Goal: Task Accomplishment & Management: Use online tool/utility

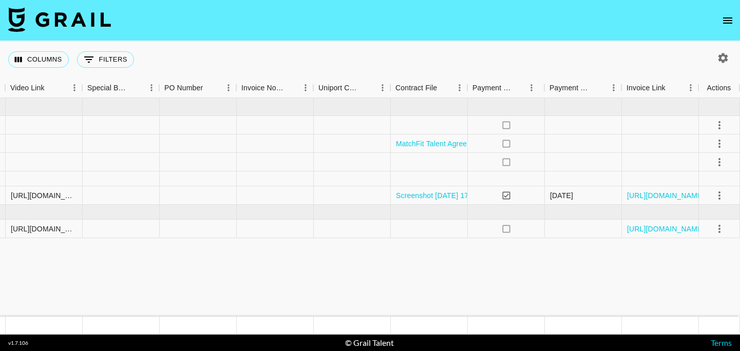
scroll to position [0, 965]
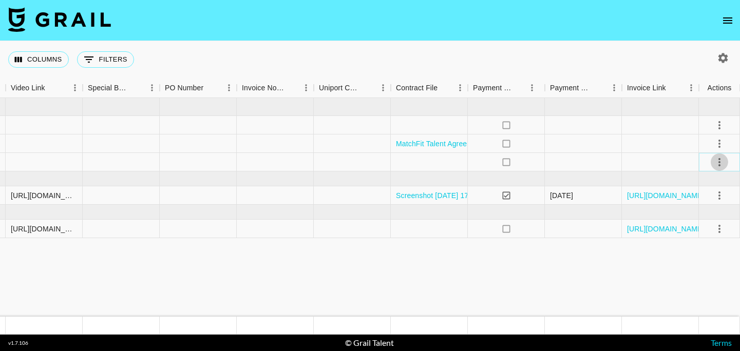
click at [720, 164] on icon "select merge strategy" at bounding box center [719, 162] width 12 height 12
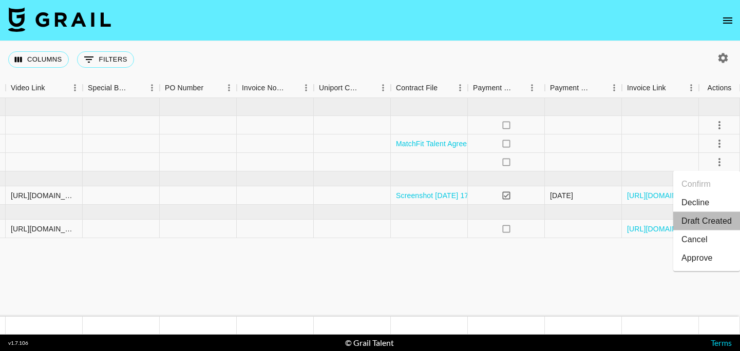
click at [704, 217] on li "Draft Created" at bounding box center [706, 221] width 67 height 18
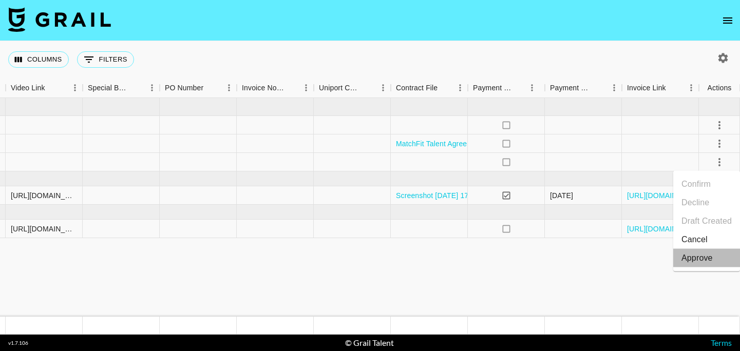
click at [681, 259] on li "Approve" at bounding box center [706, 258] width 67 height 18
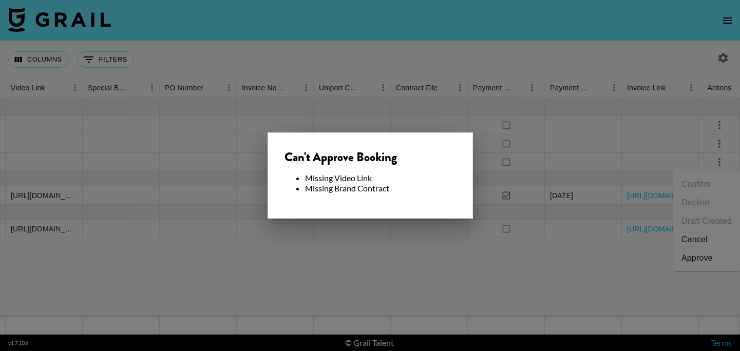
click at [548, 184] on div at bounding box center [370, 175] width 740 height 351
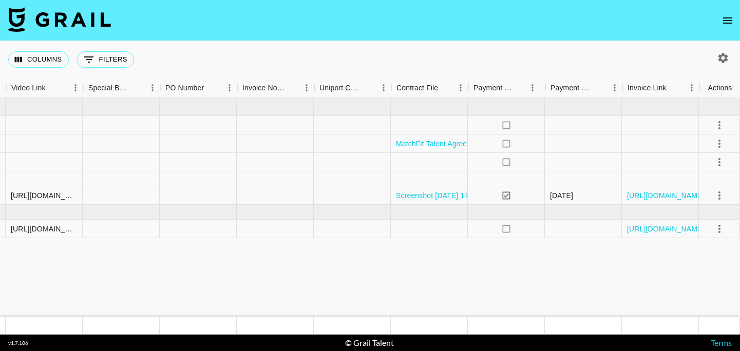
scroll to position [0, 842]
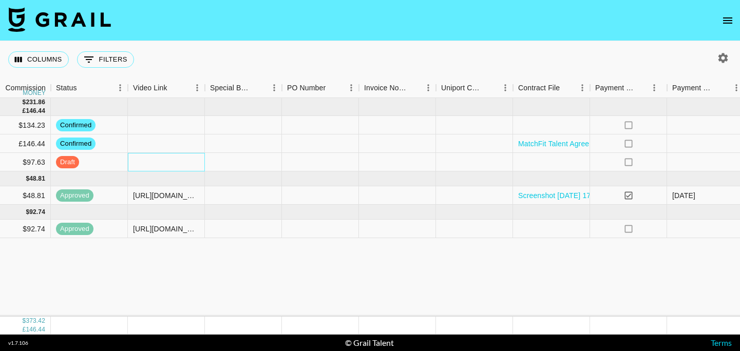
click at [180, 162] on div at bounding box center [166, 162] width 77 height 18
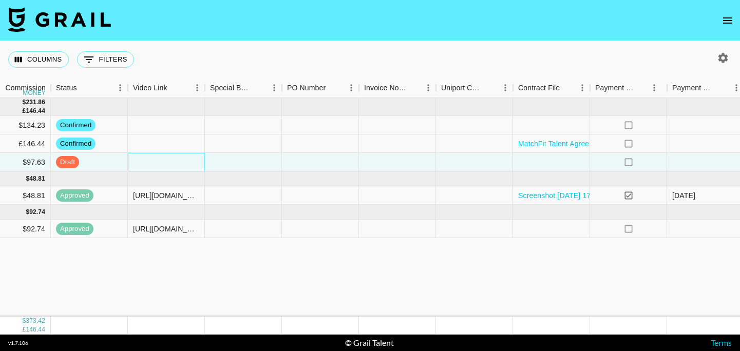
click at [180, 162] on div at bounding box center [166, 162] width 77 height 18
type input "[URL][DOMAIN_NAME]"
click at [273, 167] on div at bounding box center [243, 162] width 77 height 18
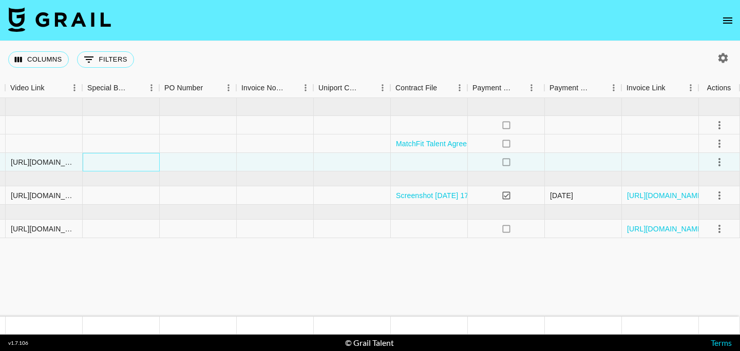
scroll to position [0, 965]
click at [414, 165] on div at bounding box center [429, 162] width 77 height 18
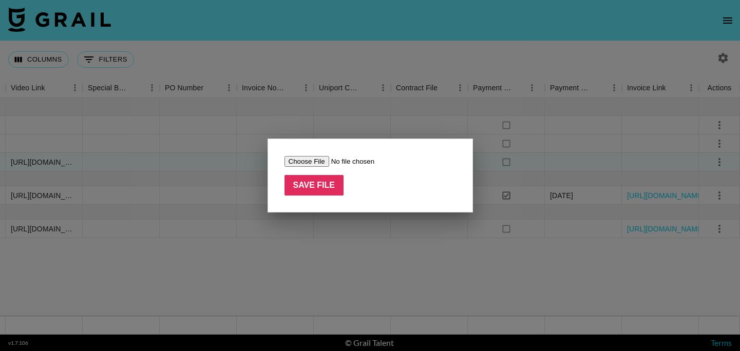
click at [305, 157] on input "file" at bounding box center [349, 161] width 130 height 11
type input "C:\fakepath\[PERSON_NAME] x Bellesa Contract - TikTok ([DATE]).pdf"
click at [305, 188] on input "Save File" at bounding box center [314, 185] width 60 height 21
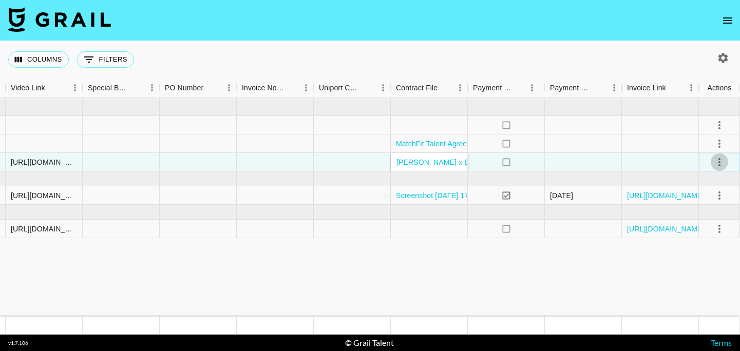
click at [722, 160] on icon "select merge strategy" at bounding box center [719, 162] width 12 height 12
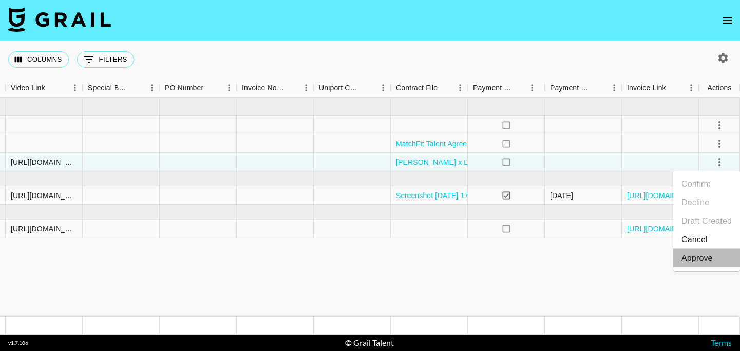
click at [695, 260] on div "Approve" at bounding box center [696, 258] width 31 height 12
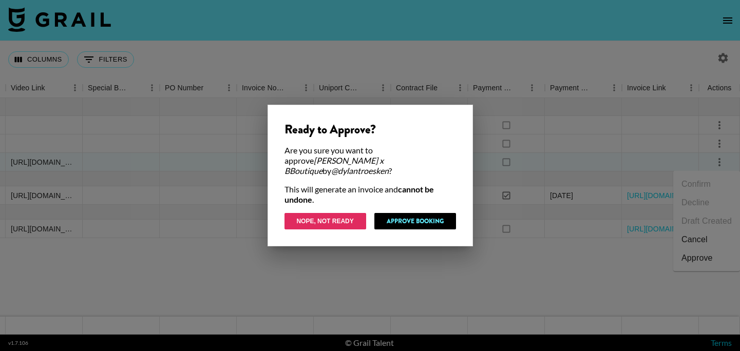
click at [345, 214] on button "Nope, Not Ready" at bounding box center [325, 221] width 82 height 16
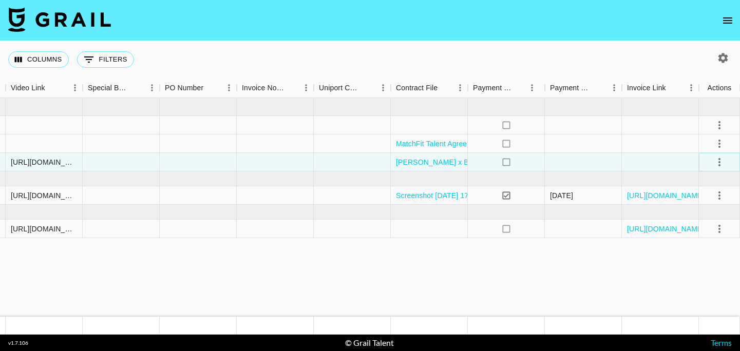
click at [724, 164] on icon "select merge strategy" at bounding box center [719, 162] width 12 height 12
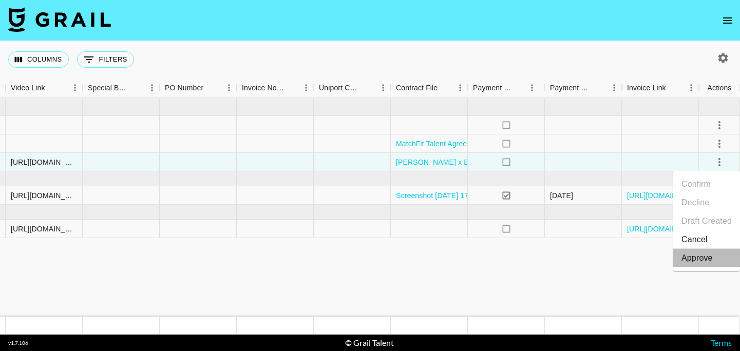
click at [680, 262] on li "Approve" at bounding box center [706, 258] width 67 height 18
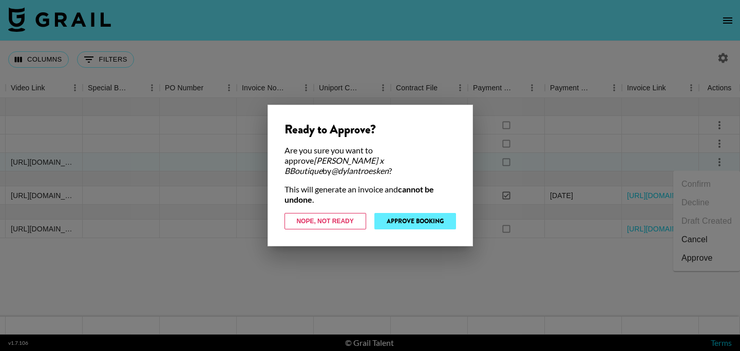
click at [449, 217] on button "Approve Booking" at bounding box center [415, 221] width 82 height 16
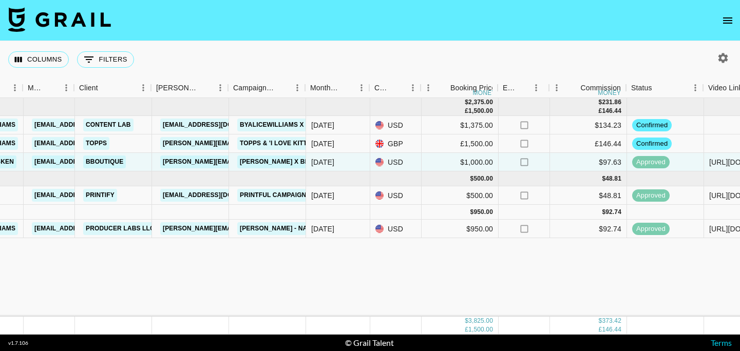
scroll to position [0, 267]
